Goal: Task Accomplishment & Management: Manage account settings

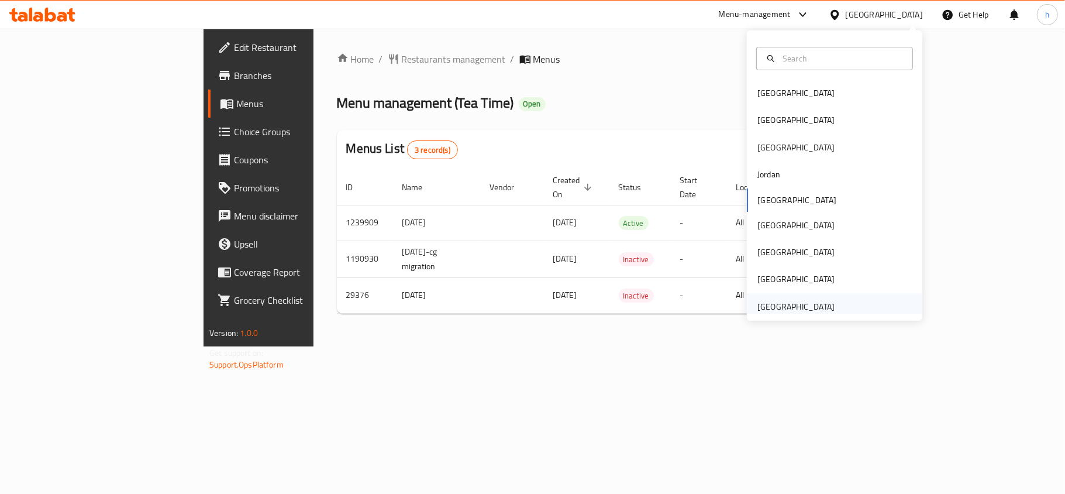
click at [801, 312] on div "[GEOGRAPHIC_DATA]" at bounding box center [795, 306] width 77 height 13
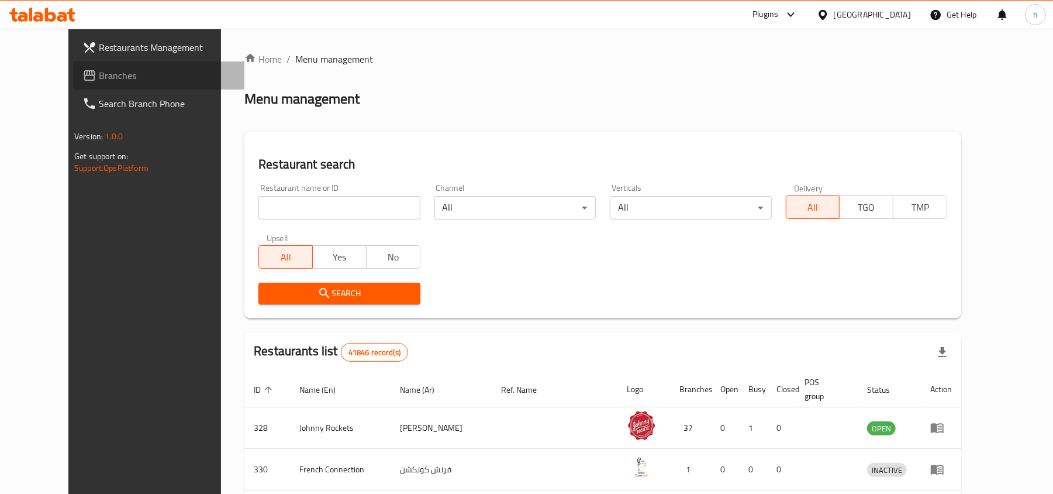
click at [73, 84] on link "Branches" at bounding box center [158, 75] width 171 height 28
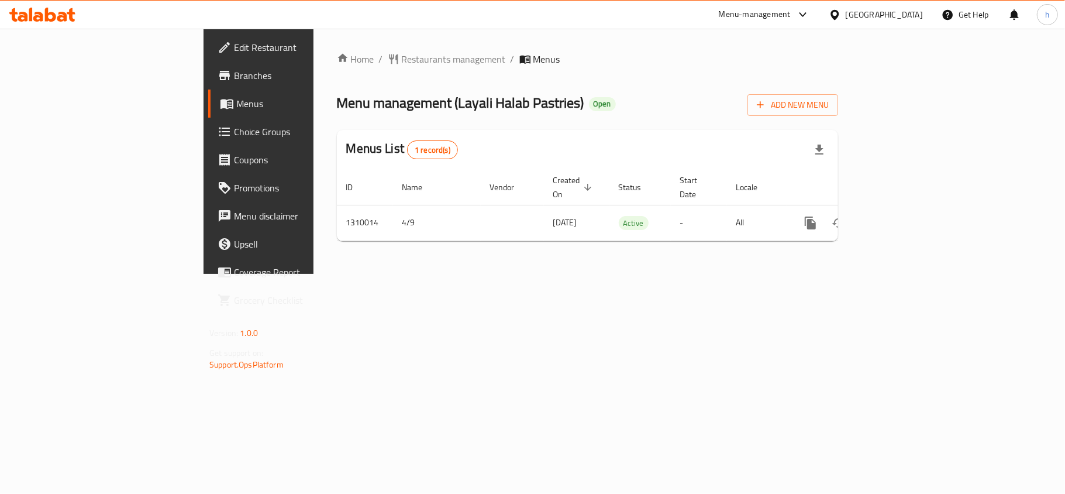
click at [368, 102] on span "Menu management ( Layali Halab Pastries )" at bounding box center [460, 102] width 247 height 26
click at [896, 15] on div "[GEOGRAPHIC_DATA]" at bounding box center [884, 14] width 77 height 13
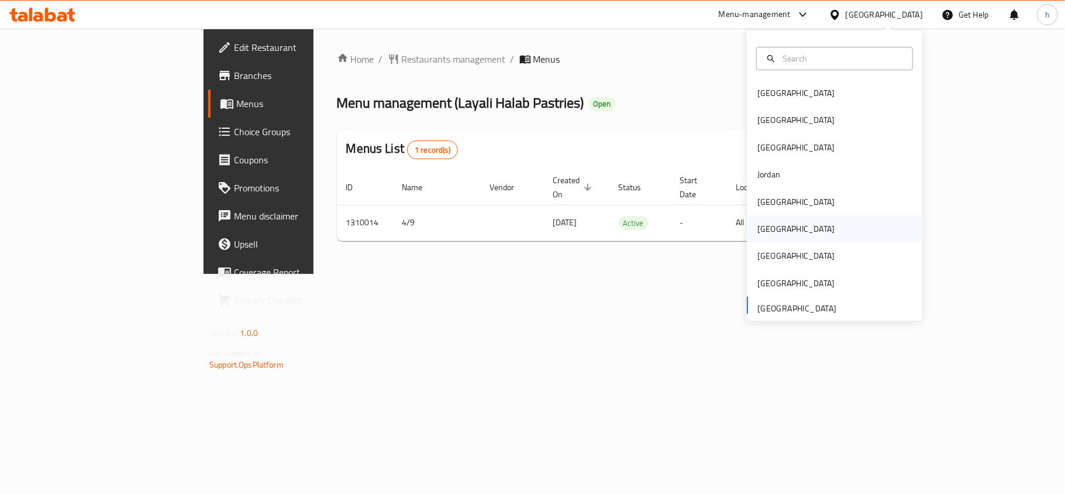
click at [775, 230] on div "Oman" at bounding box center [796, 228] width 96 height 27
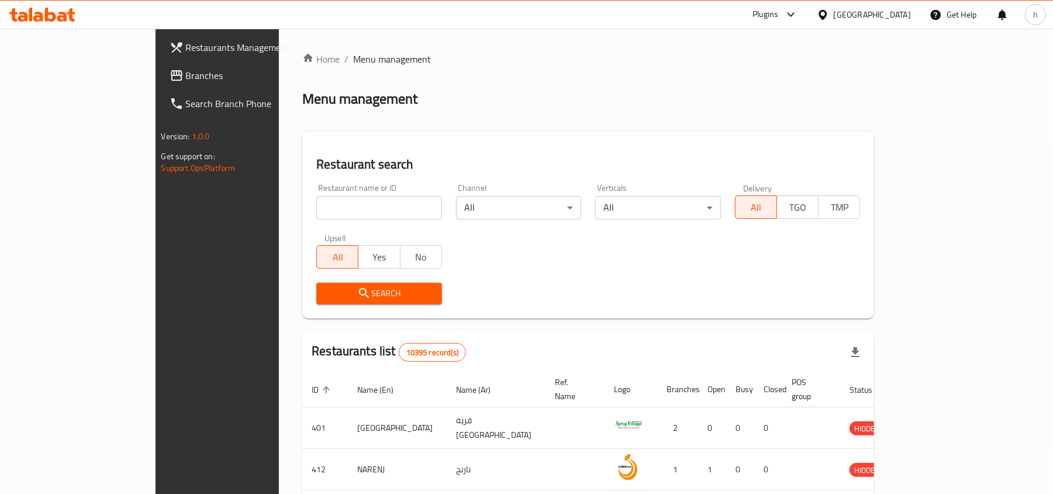
click at [170, 68] on icon at bounding box center [177, 75] width 14 height 14
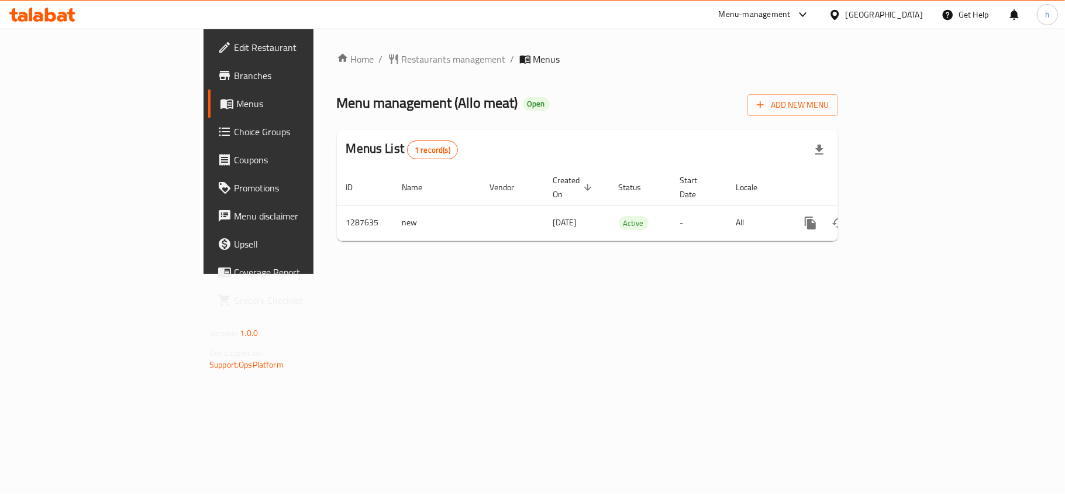
click at [839, 17] on icon at bounding box center [834, 14] width 8 height 10
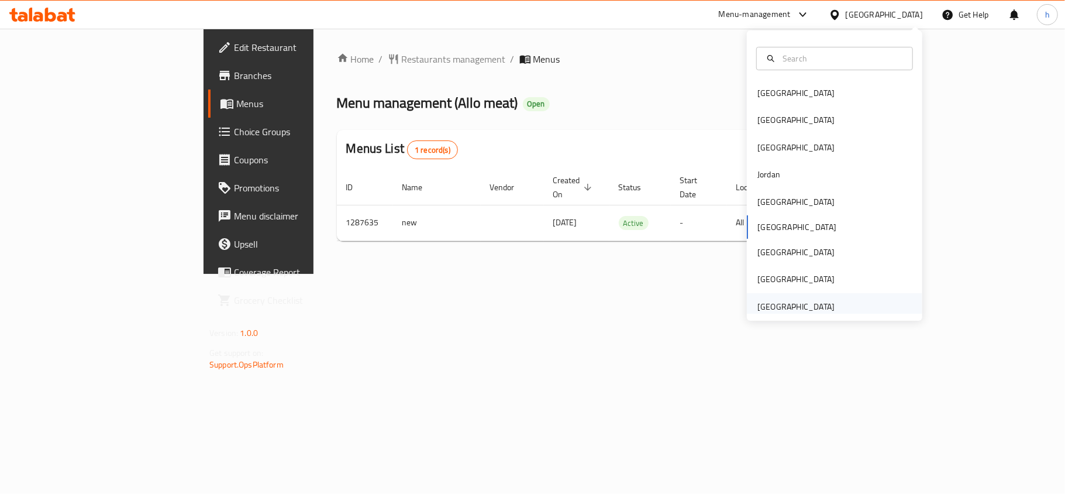
click at [813, 310] on div "[GEOGRAPHIC_DATA]" at bounding box center [795, 306] width 77 height 13
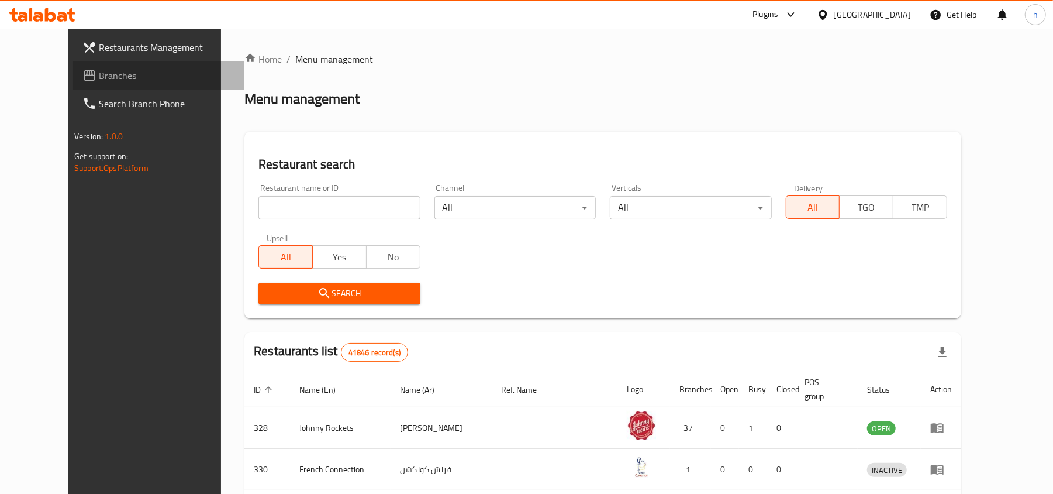
drag, startPoint x: 27, startPoint y: 71, endPoint x: 78, endPoint y: 80, distance: 52.2
click at [82, 71] on icon at bounding box center [89, 75] width 14 height 14
